Goal: Obtain resource: Download file/media

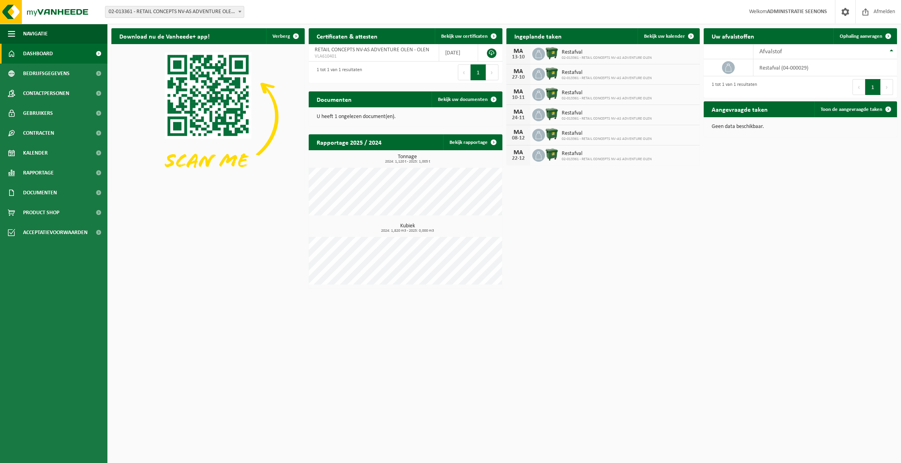
click at [234, 16] on span "02-013361 - RETAIL CONCEPTS NV-AS ADVENTURE OLEN - OLEN" at bounding box center [174, 11] width 138 height 11
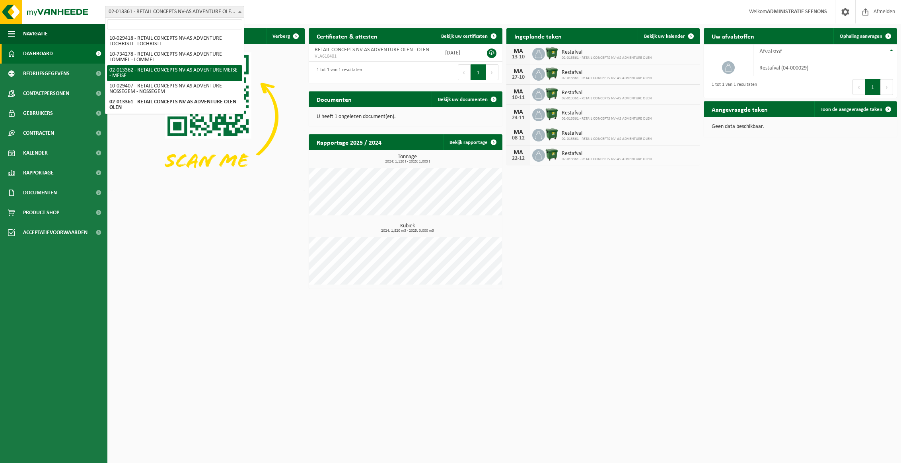
scroll to position [722, 0]
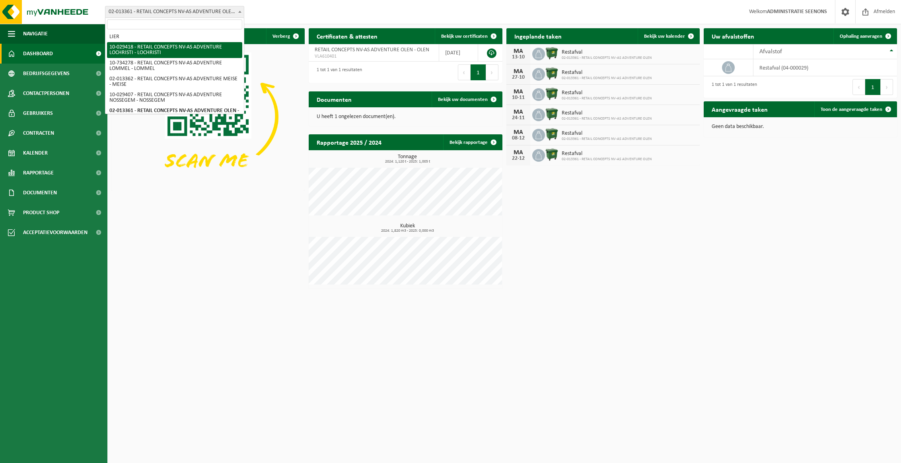
click at [198, 26] on input "search" at bounding box center [174, 24] width 135 height 10
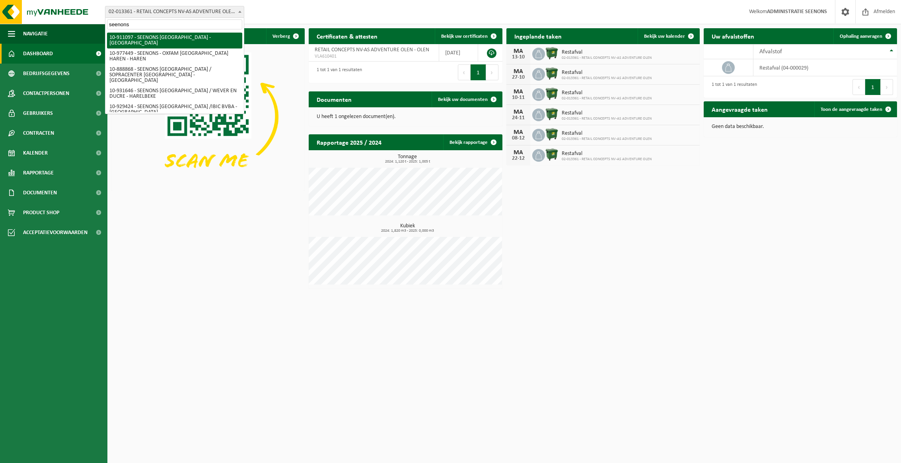
type input "seenons"
select select "124943"
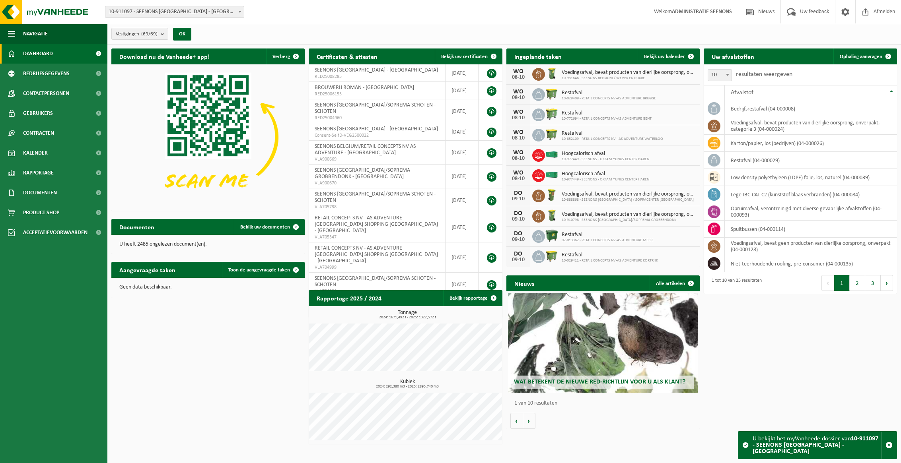
click at [198, 13] on span "10-911097 - SEENONS [GEOGRAPHIC_DATA] - [GEOGRAPHIC_DATA]" at bounding box center [174, 11] width 138 height 11
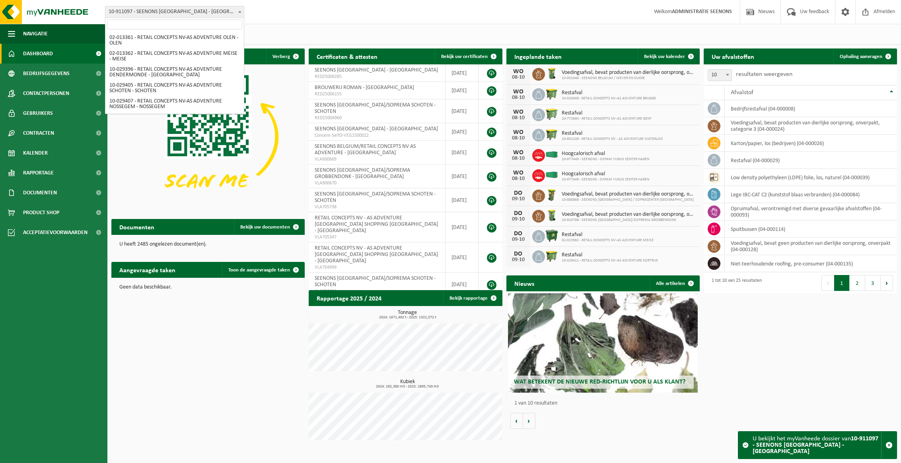
scroll to position [371, 0]
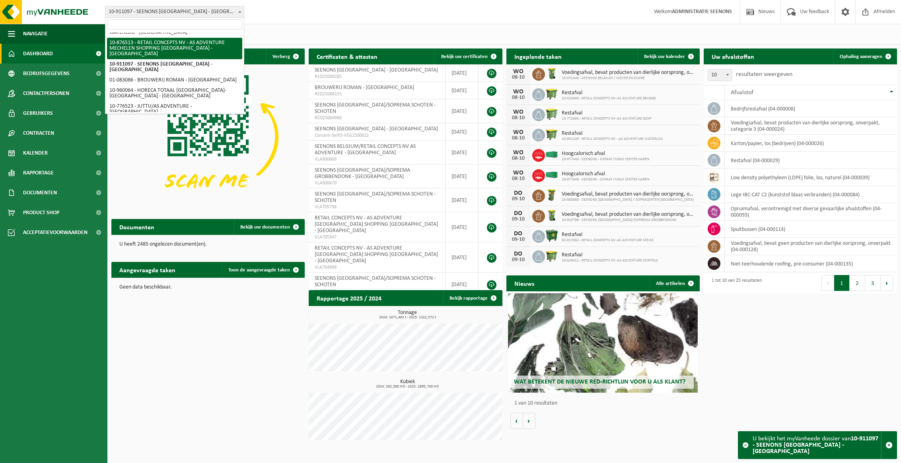
click at [182, 9] on span "10-911097 - SEENONS [GEOGRAPHIC_DATA] - [GEOGRAPHIC_DATA]" at bounding box center [174, 11] width 138 height 11
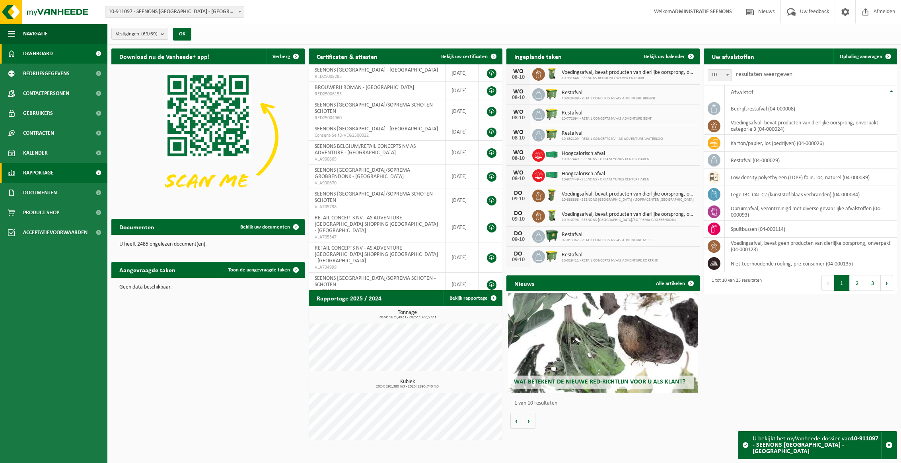
click at [54, 171] on span "Rapportage" at bounding box center [38, 173] width 31 height 20
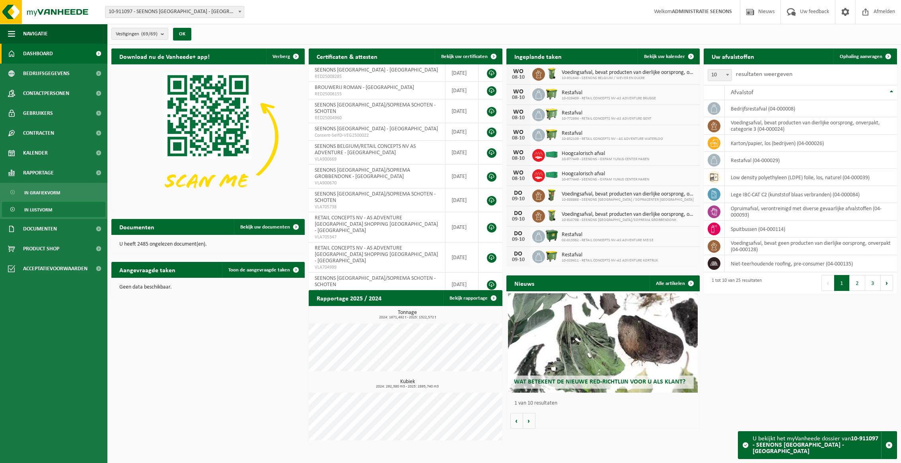
click at [58, 210] on link "In lijstvorm" at bounding box center [53, 209] width 103 height 15
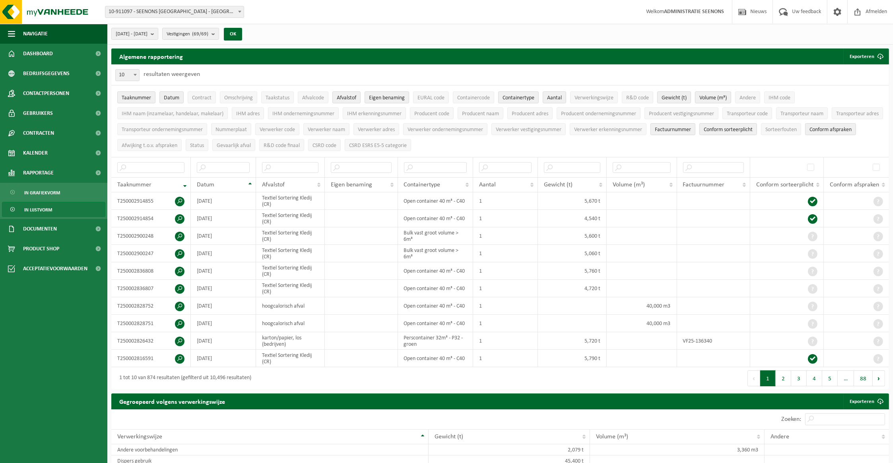
click at [115, 12] on span "10-911097 - SEENONS [GEOGRAPHIC_DATA] - [GEOGRAPHIC_DATA]" at bounding box center [174, 11] width 138 height 11
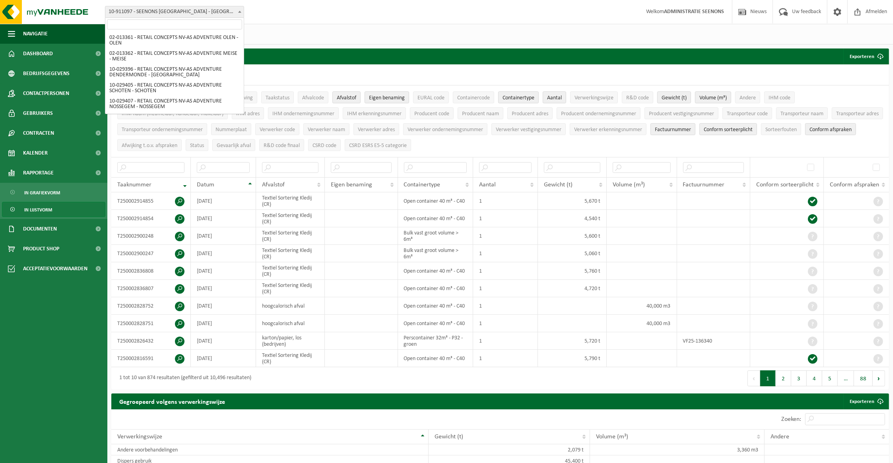
scroll to position [371, 0]
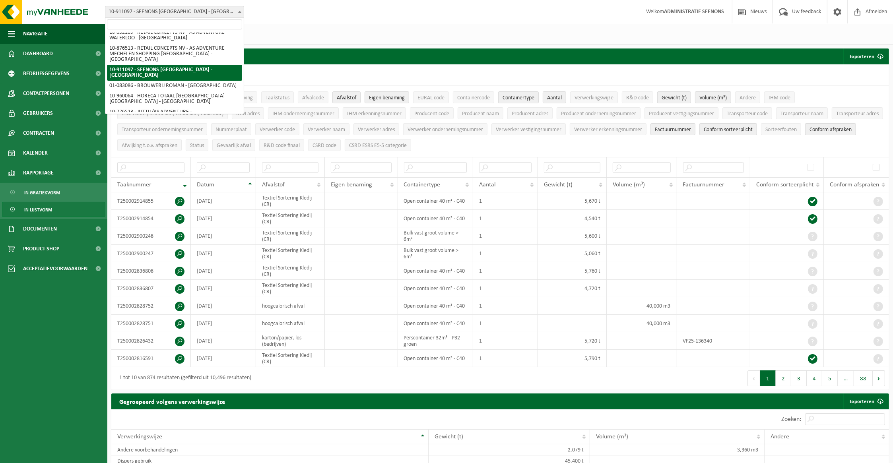
drag, startPoint x: 109, startPoint y: 59, endPoint x: 177, endPoint y: 63, distance: 67.7
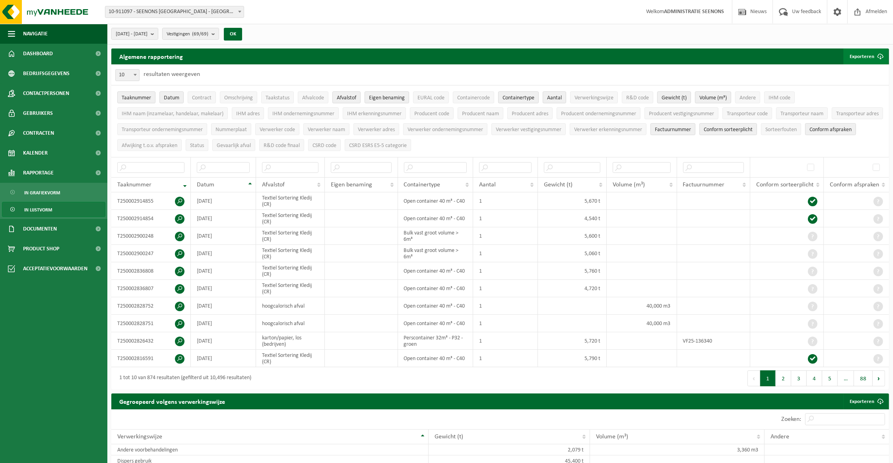
click at [861, 55] on button "Exporteren" at bounding box center [866, 57] width 45 height 16
click at [865, 90] on link "Alle beschikbare kolommen" at bounding box center [852, 88] width 72 height 16
click at [849, 88] on link "Alle beschikbare kolommen" at bounding box center [852, 88] width 72 height 16
